Goal: Transaction & Acquisition: Obtain resource

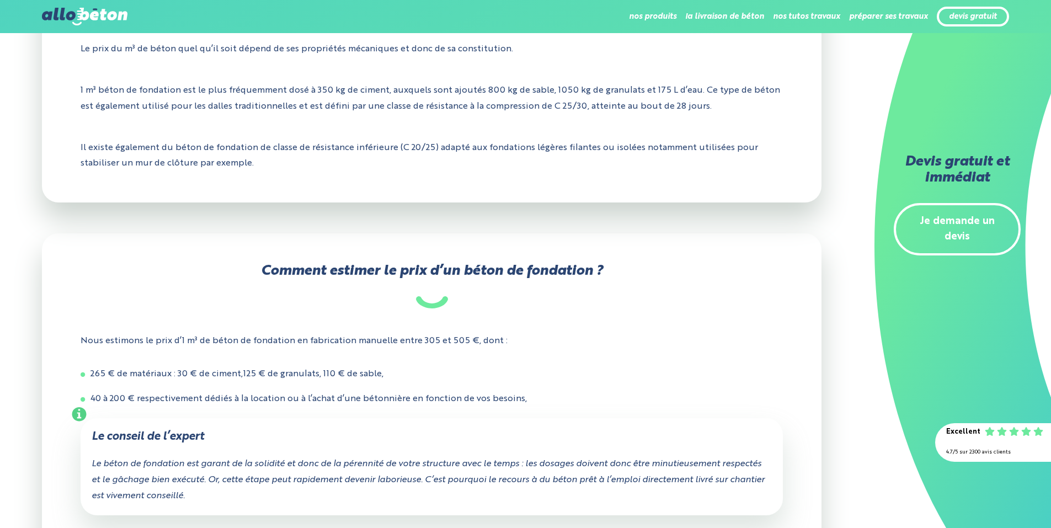
scroll to position [441, 0]
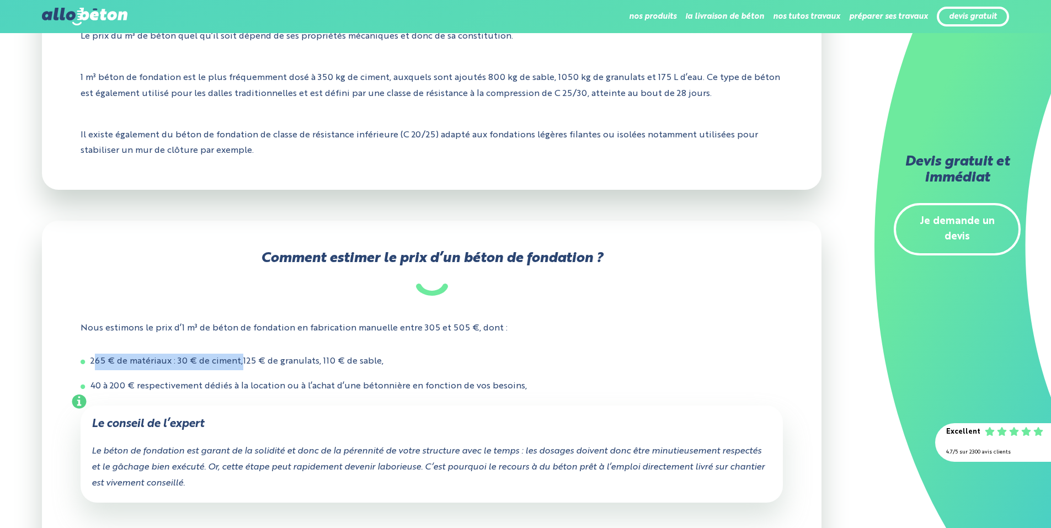
drag, startPoint x: 97, startPoint y: 359, endPoint x: 245, endPoint y: 367, distance: 148.6
click at [245, 367] on li "265 € de matériaux : 30 € de ciment,125 € de granulats, 110 € de sable," at bounding box center [432, 362] width 702 height 17
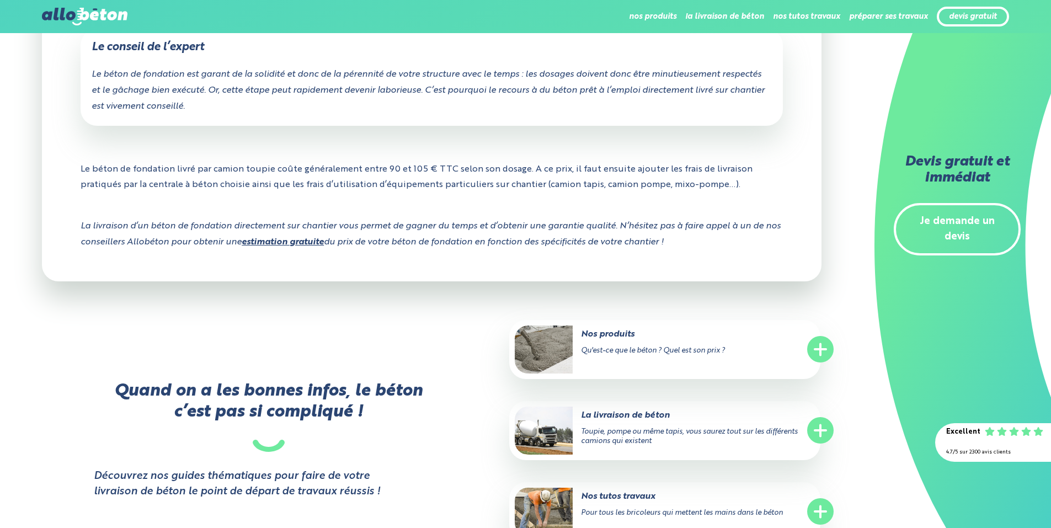
scroll to position [662, 0]
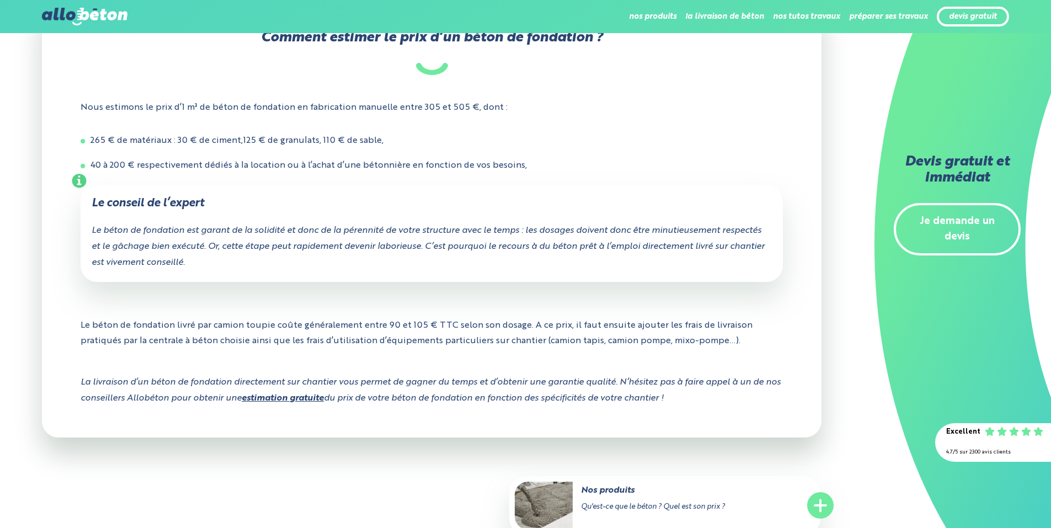
click at [336, 250] on icon "Le béton de fondation est garant de la solidité et donc de la pérennité de votr…" at bounding box center [428, 246] width 673 height 41
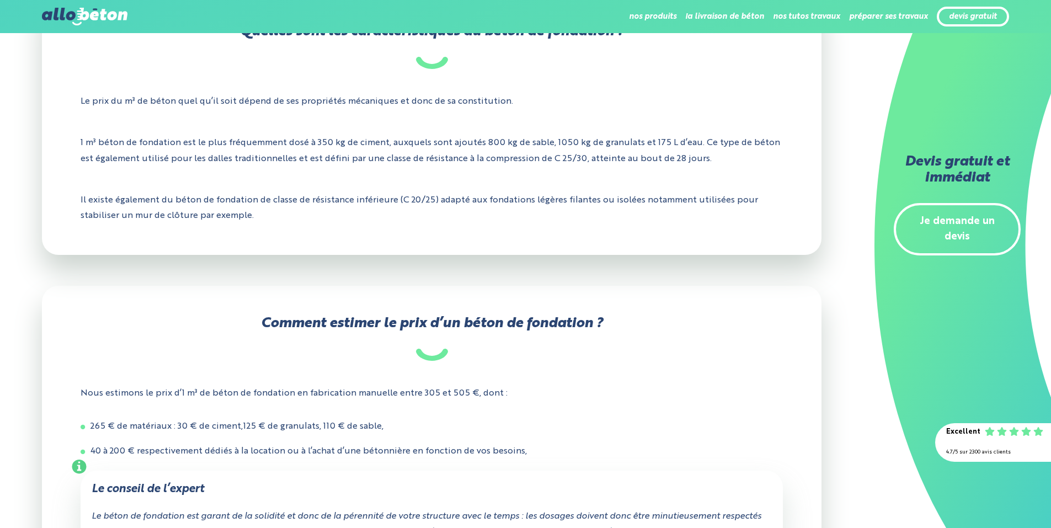
scroll to position [386, 0]
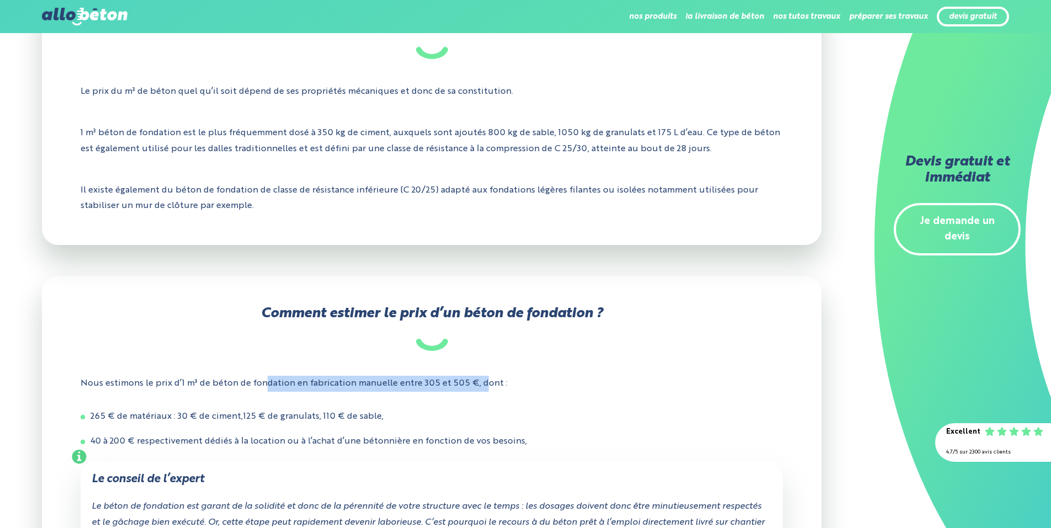
drag, startPoint x: 264, startPoint y: 383, endPoint x: 482, endPoint y: 379, distance: 217.9
click at [482, 379] on p "Nous estimons le prix d’1 m³ de béton de fondation en fabrication manuelle entr…" at bounding box center [432, 383] width 702 height 33
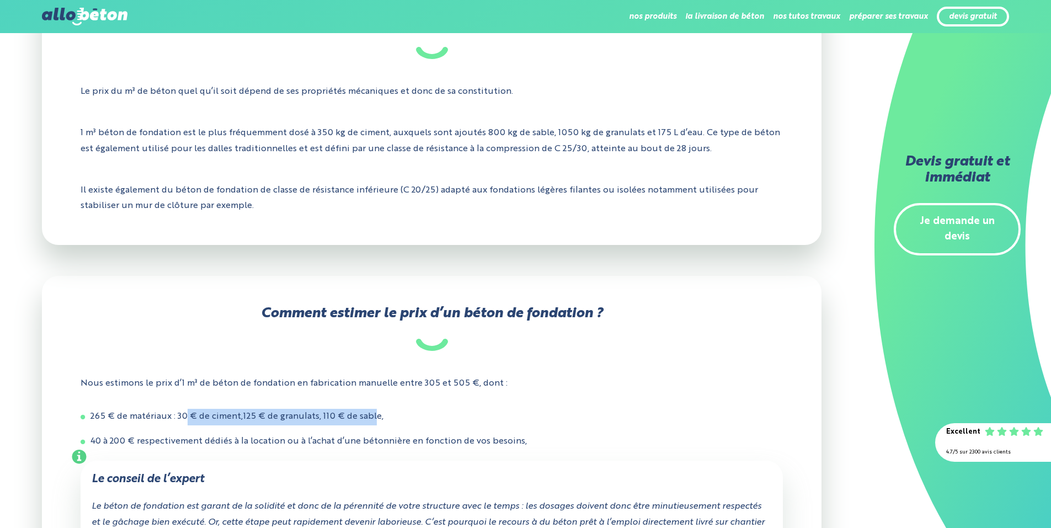
drag, startPoint x: 186, startPoint y: 414, endPoint x: 377, endPoint y: 413, distance: 190.9
click at [377, 413] on li "265 € de matériaux : 30 € de ciment,125 € de granulats, 110 € de sable," at bounding box center [432, 417] width 702 height 17
drag, startPoint x: 377, startPoint y: 413, endPoint x: 315, endPoint y: 428, distance: 64.1
click at [317, 428] on ul "265 € de matériaux : 30 € de ciment,125 € de granulats, 110 € de sable, 40 à 20…" at bounding box center [432, 429] width 702 height 41
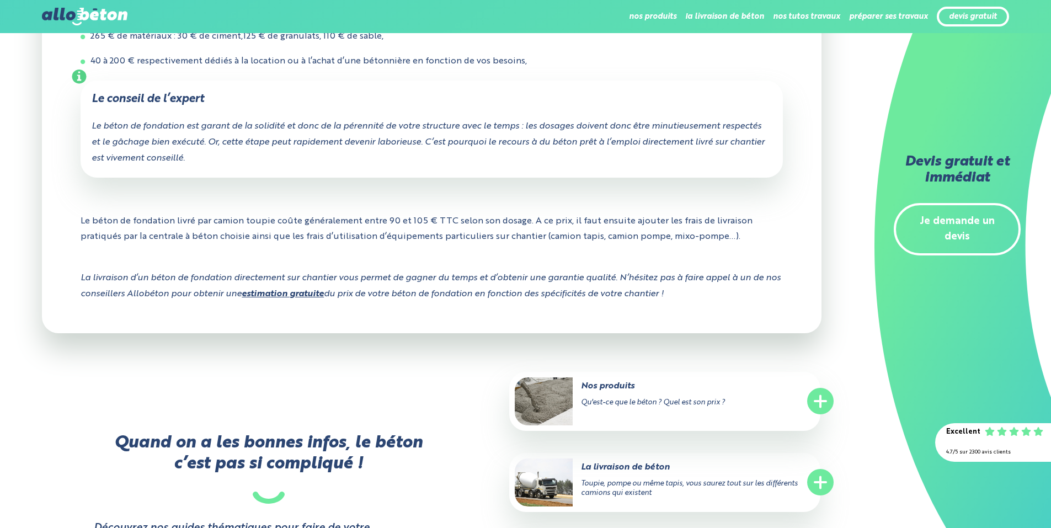
scroll to position [772, 0]
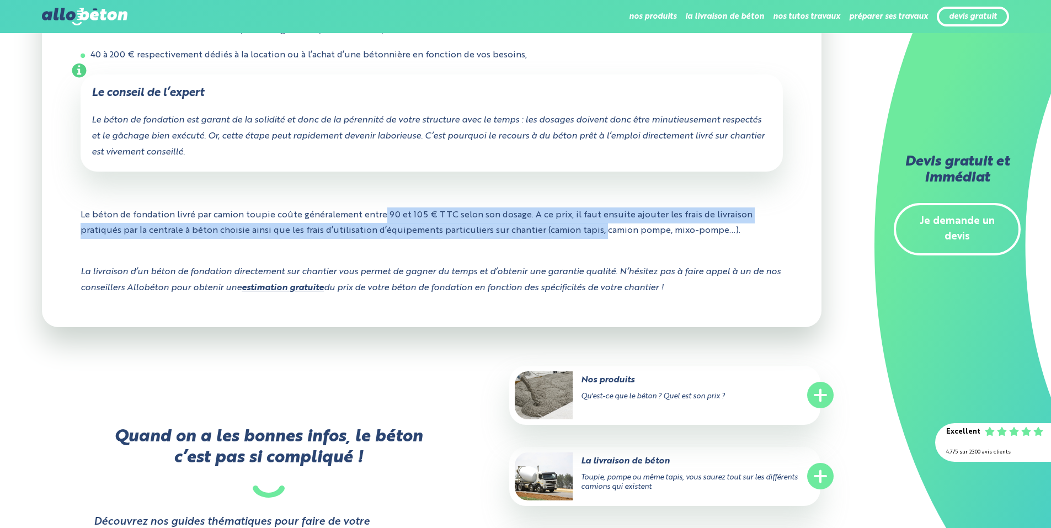
drag, startPoint x: 383, startPoint y: 214, endPoint x: 598, endPoint y: 232, distance: 215.9
click at [598, 232] on p "Le béton de fondation livré par camion toupie coûte généralement entre 90 et 10…" at bounding box center [432, 223] width 702 height 49
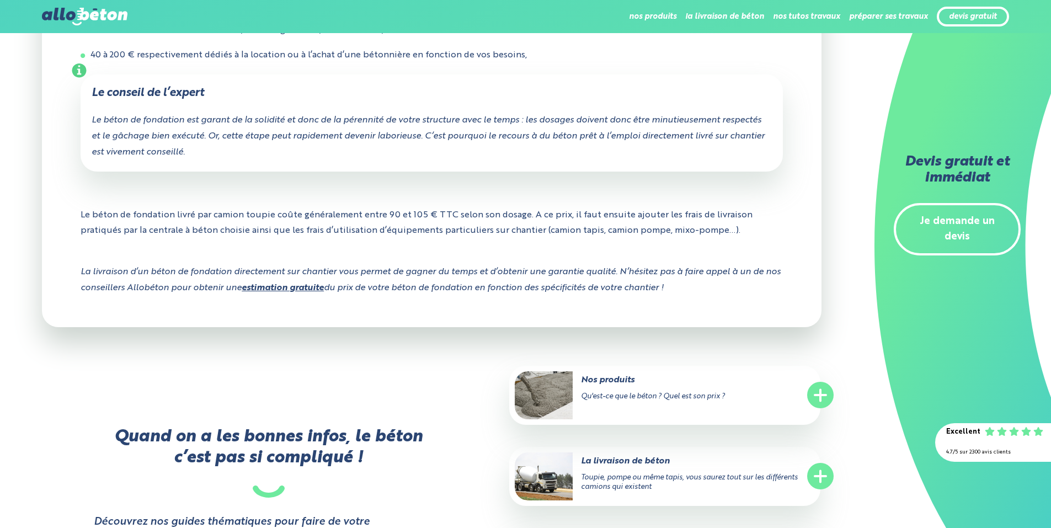
click at [405, 282] on p "La livraison d’un béton de fondation directement sur chantier vous permet de ga…" at bounding box center [432, 280] width 702 height 49
click at [290, 291] on link "estimation gratuite" at bounding box center [283, 288] width 82 height 9
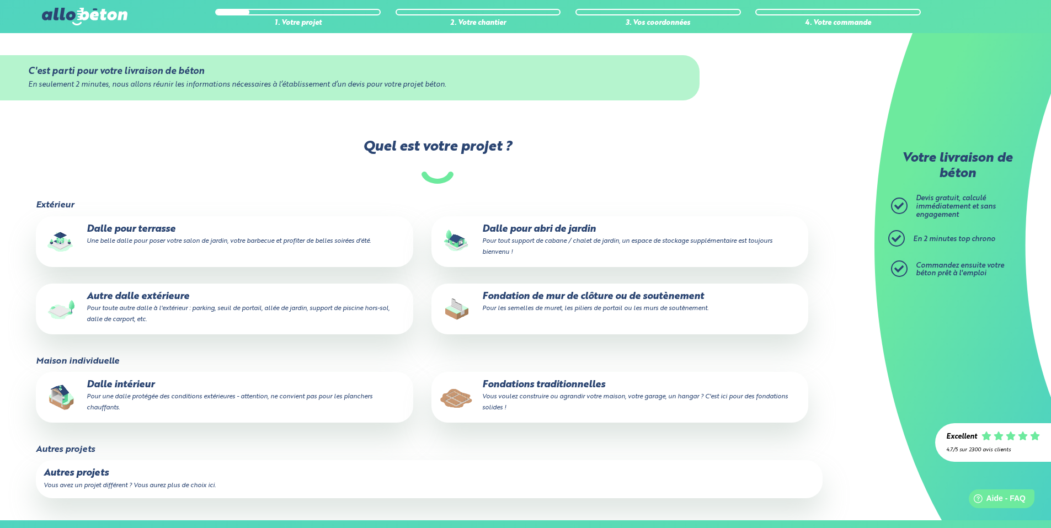
click at [476, 300] on p "Fondation de mur de clôture ou de soutènement Pour les semelles de muret, les p…" at bounding box center [619, 302] width 361 height 22
click at [0, 0] on input "Fondation de mur de clôture ou de soutènement Pour les semelles de muret, les p…" at bounding box center [0, 0] width 0 height 0
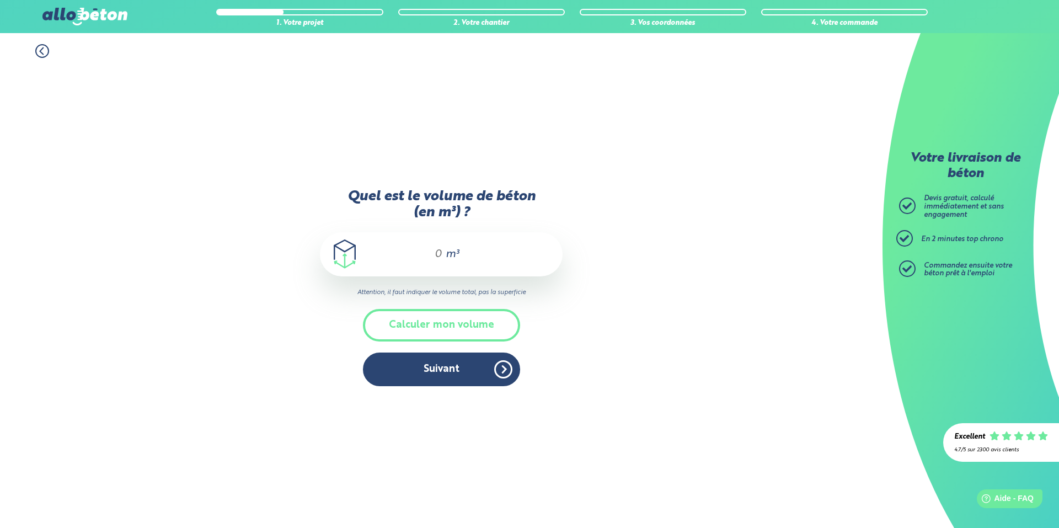
click at [440, 255] on input "Quel est le volume de béton (en m³) ?" at bounding box center [433, 254] width 19 height 13
type input "2.5"
click at [429, 370] on button "Suivant" at bounding box center [441, 369] width 157 height 34
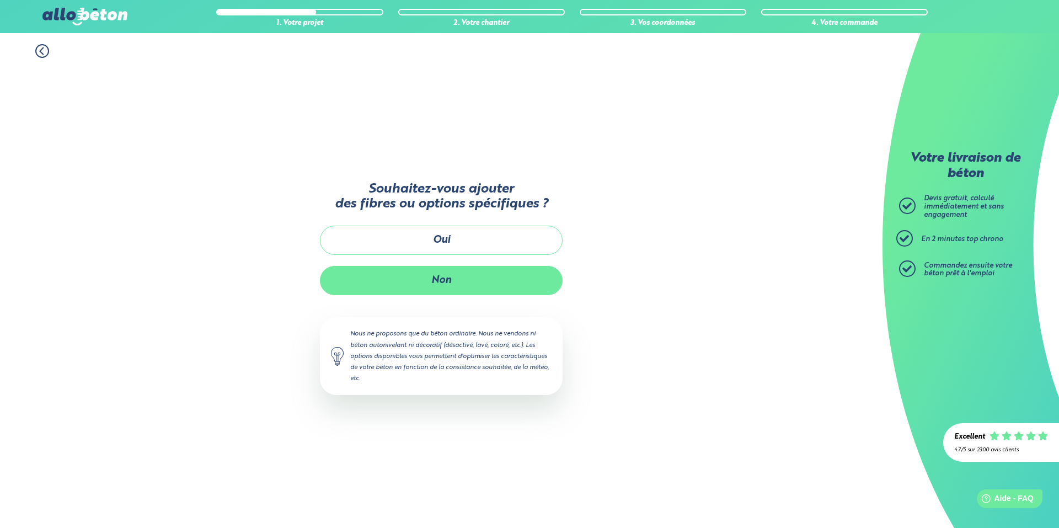
click at [375, 285] on button "Non" at bounding box center [441, 280] width 243 height 29
